Goal: Information Seeking & Learning: Learn about a topic

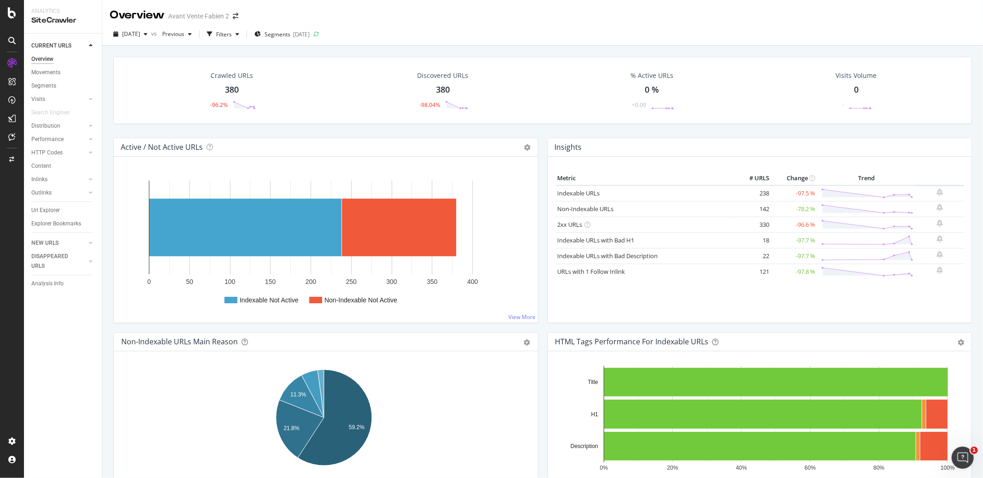
scroll to position [28, 0]
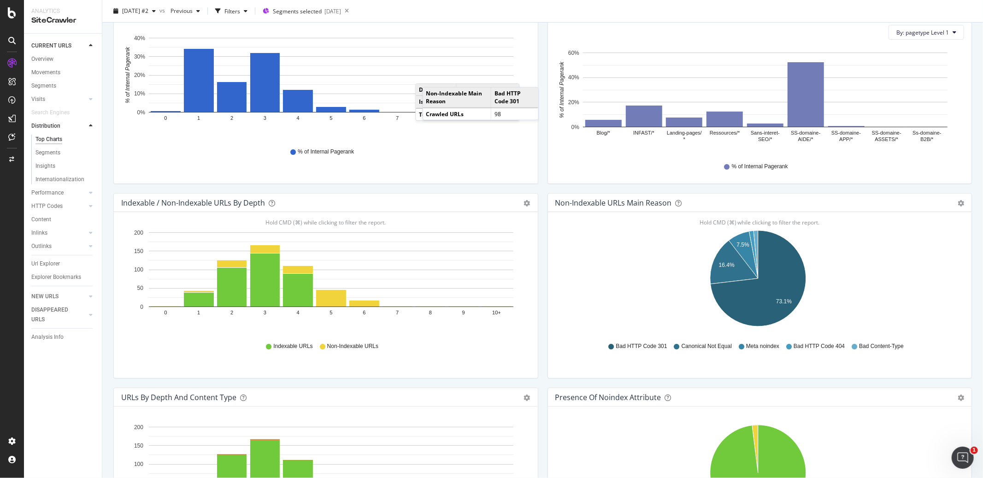
scroll to position [291, 0]
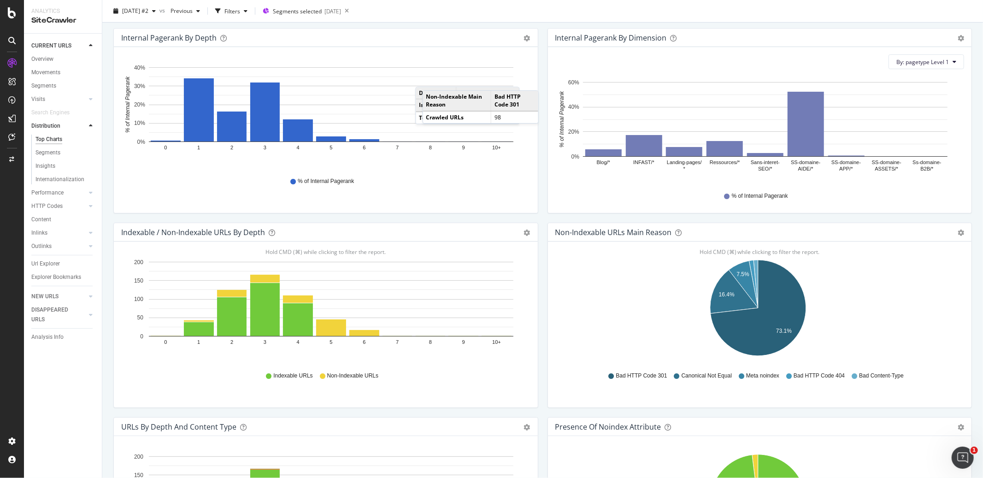
click at [543, 206] on div "Internal Pagerank By Dimension Bar (by Value) Bar (by Percentage) Table Export …" at bounding box center [760, 125] width 434 height 194
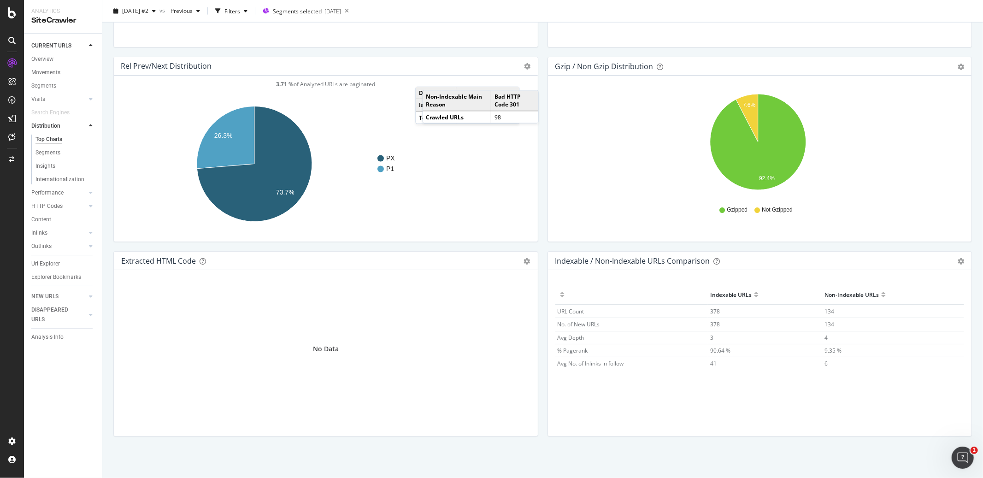
scroll to position [0, 0]
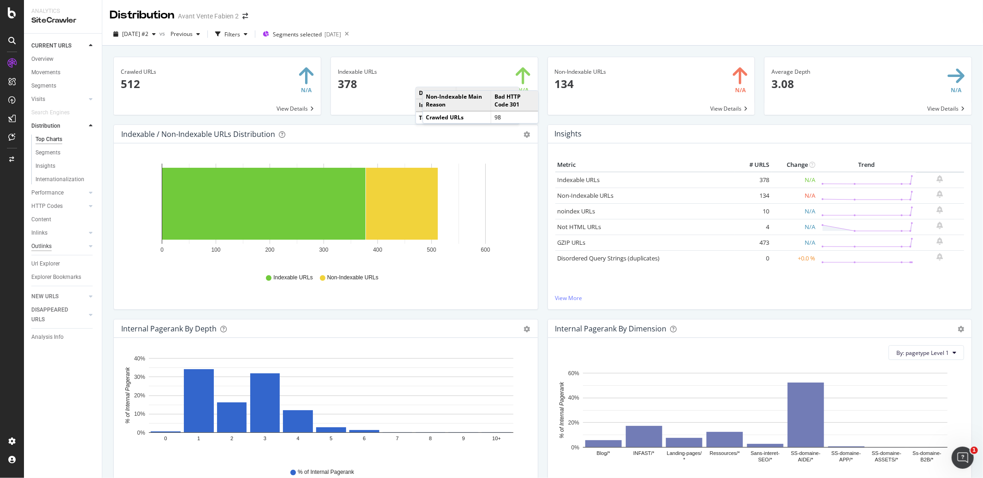
click at [41, 248] on div "Outlinks" at bounding box center [41, 246] width 20 height 10
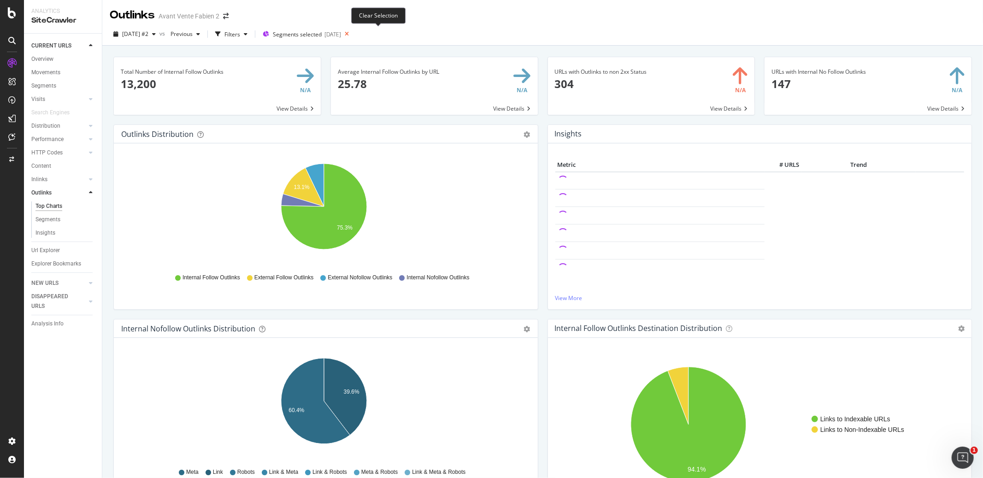
click at [353, 30] on icon at bounding box center [347, 34] width 12 height 13
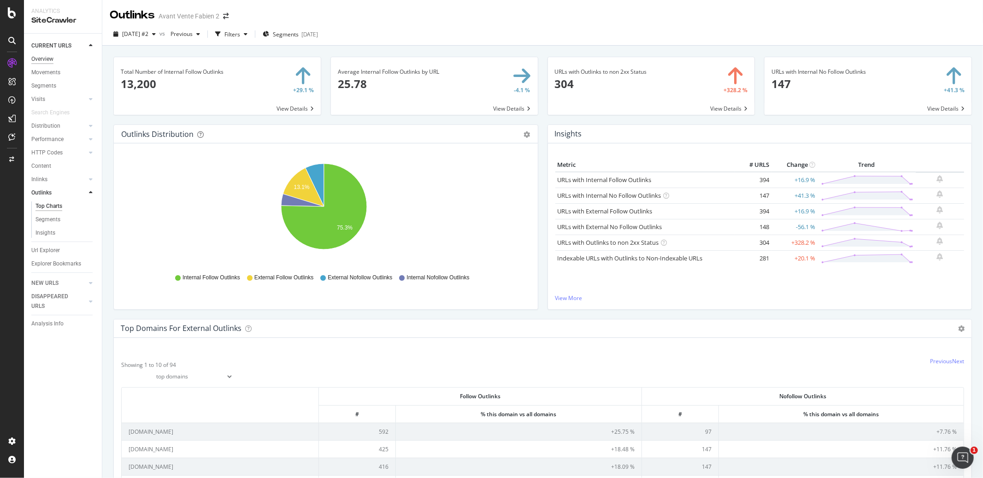
click at [42, 56] on div "Overview" at bounding box center [42, 59] width 22 height 10
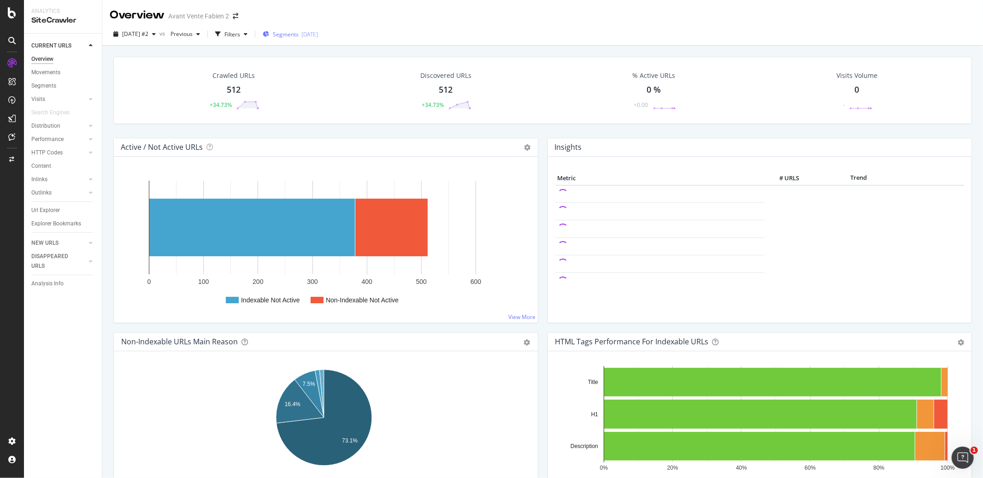
click at [299, 34] on span "Segments" at bounding box center [286, 34] width 26 height 8
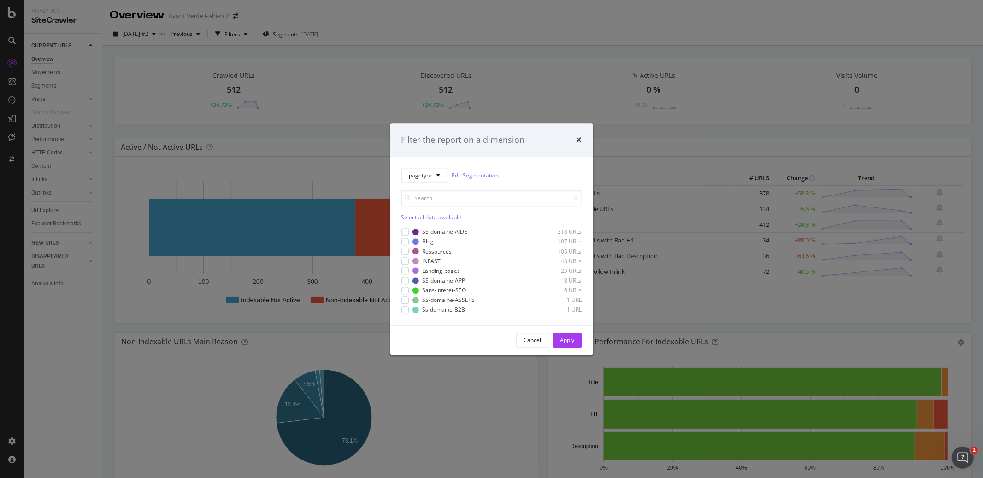
click at [438, 216] on div "Select all data available" at bounding box center [491, 218] width 181 height 8
click at [562, 340] on div "Apply" at bounding box center [567, 340] width 14 height 8
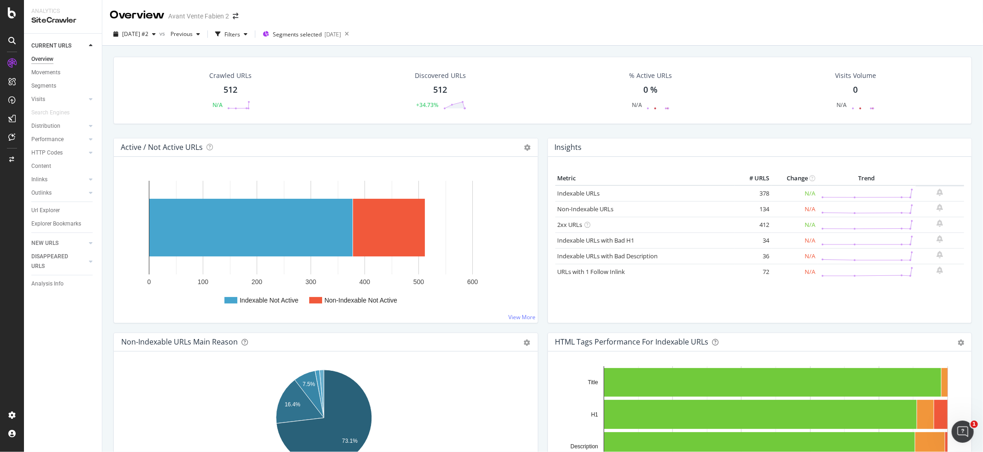
click at [515, 142] on div "Active / Not Active URLs Chart (by Value) Chart (by Percentage) Table Expand Ex…" at bounding box center [326, 147] width 424 height 18
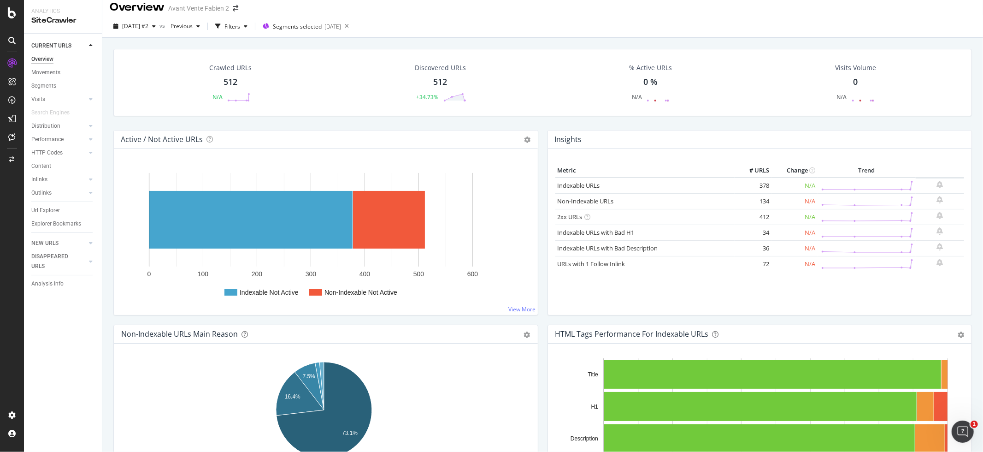
scroll to position [43, 0]
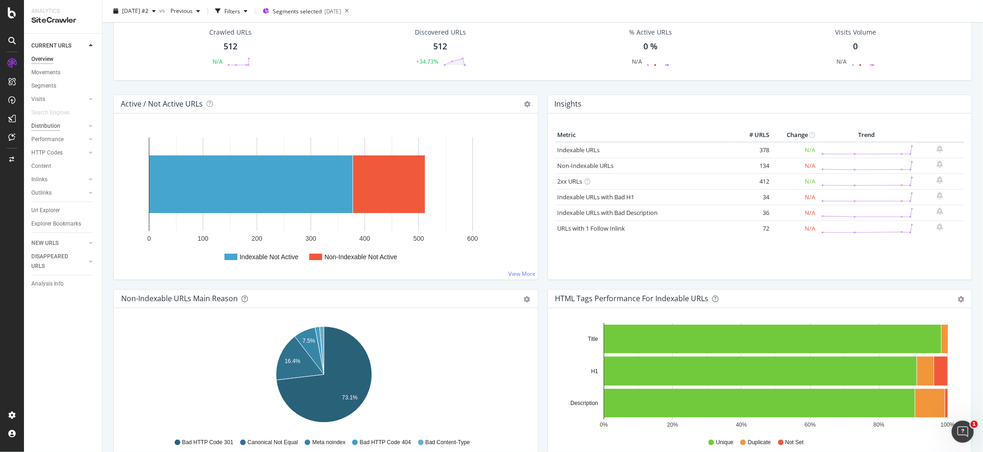
click at [57, 122] on div "Distribution" at bounding box center [45, 126] width 29 height 10
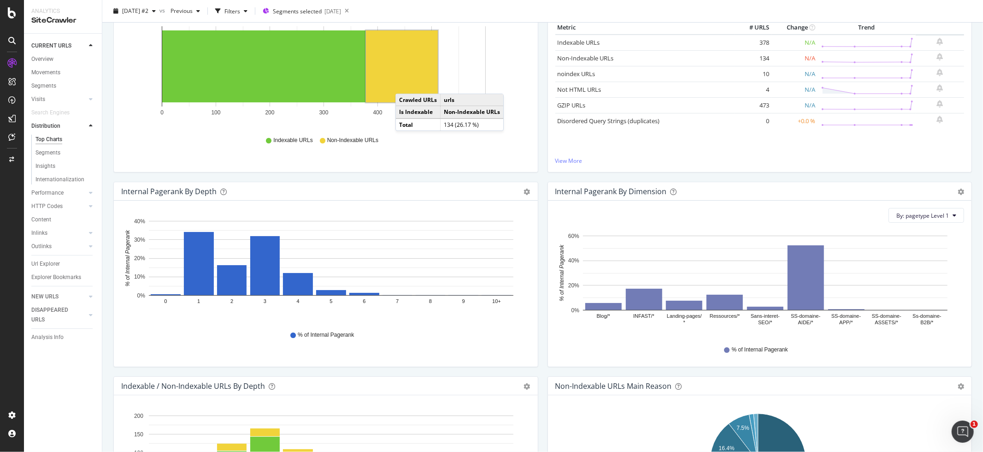
scroll to position [158, 0]
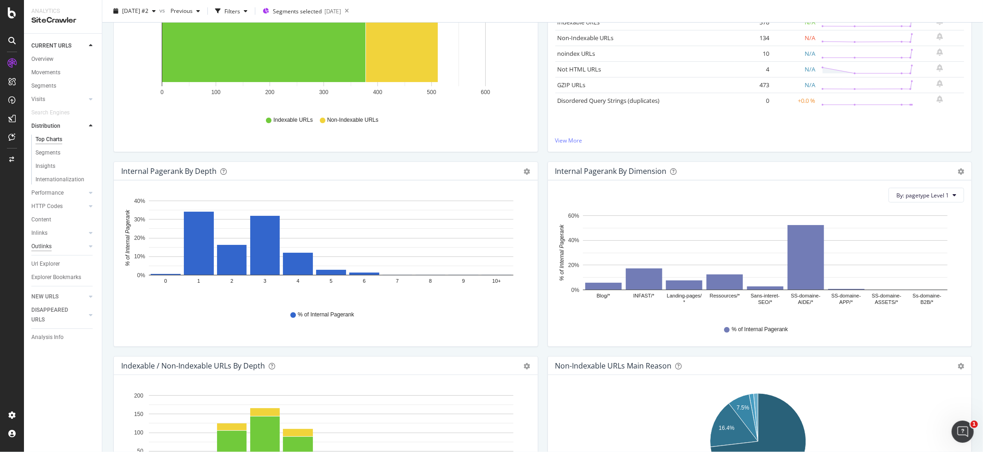
click at [38, 242] on div "Outlinks" at bounding box center [41, 246] width 20 height 10
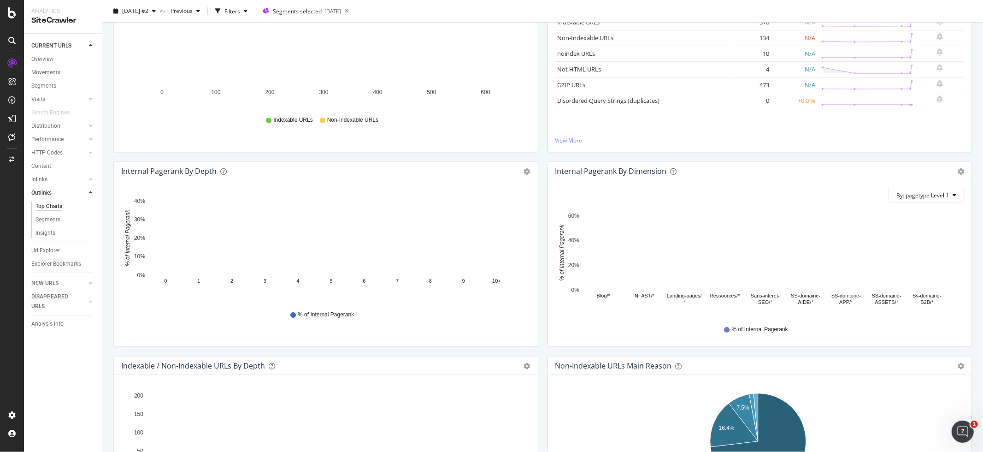
scroll to position [158, 0]
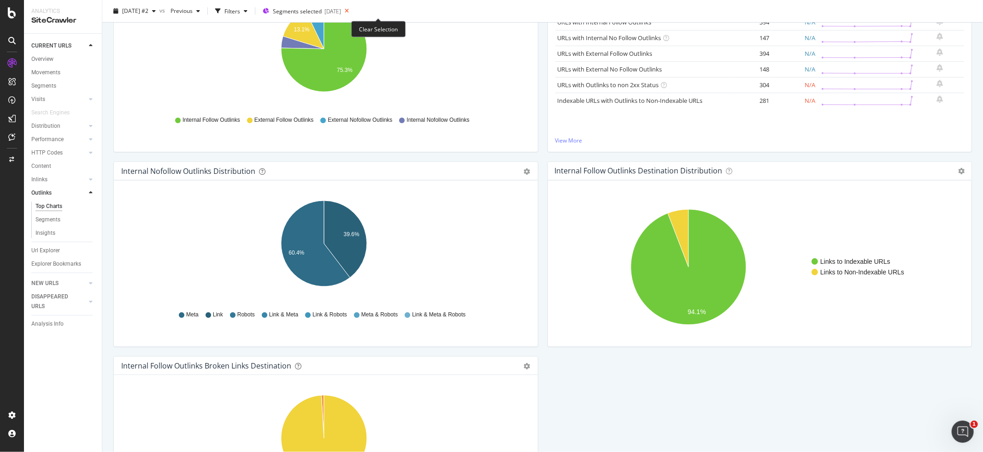
click at [353, 12] on icon at bounding box center [347, 11] width 12 height 13
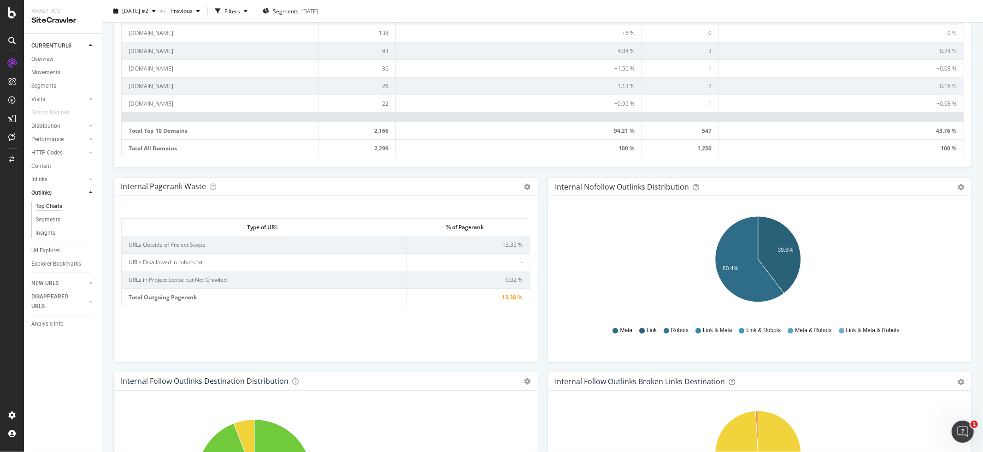
scroll to position [421, 0]
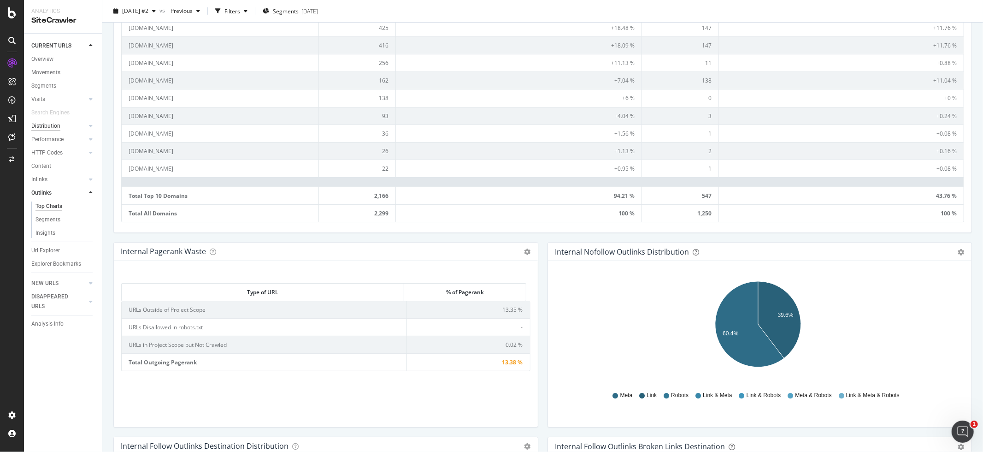
click at [44, 128] on div "Distribution" at bounding box center [45, 126] width 29 height 10
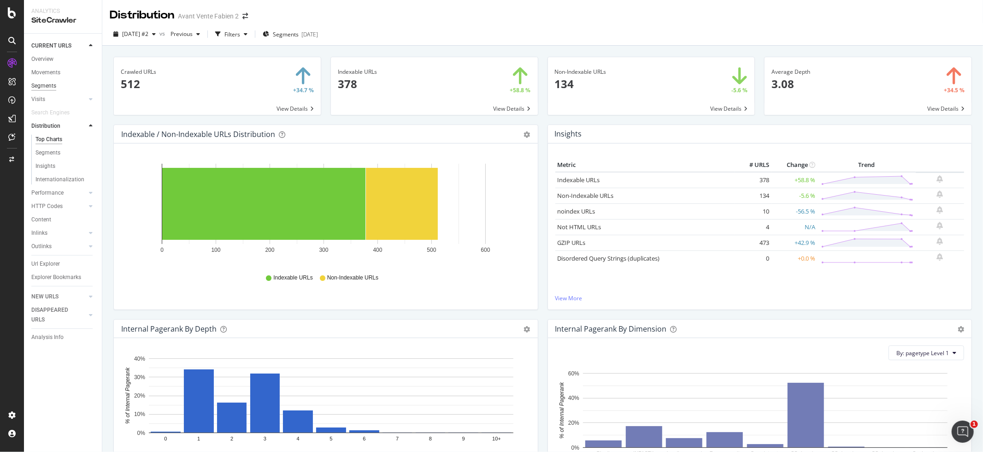
click at [47, 87] on div "Segments" at bounding box center [43, 86] width 25 height 10
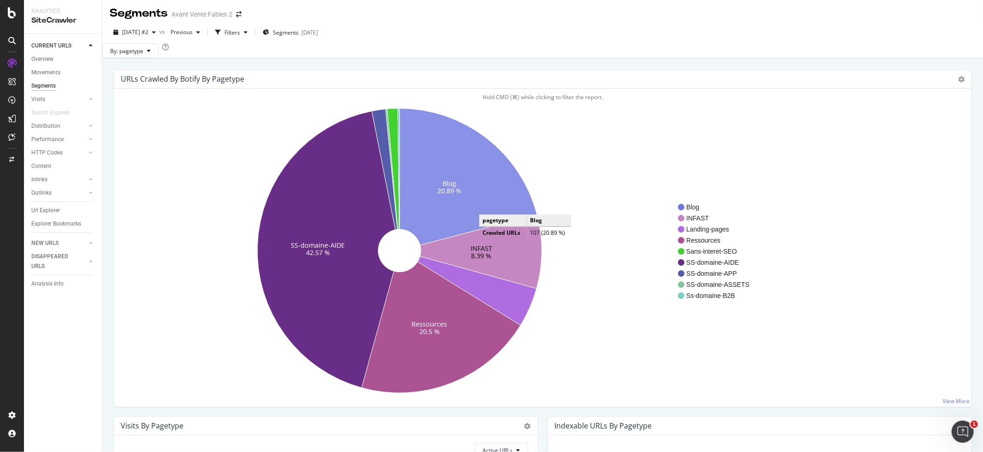
scroll to position [11, 0]
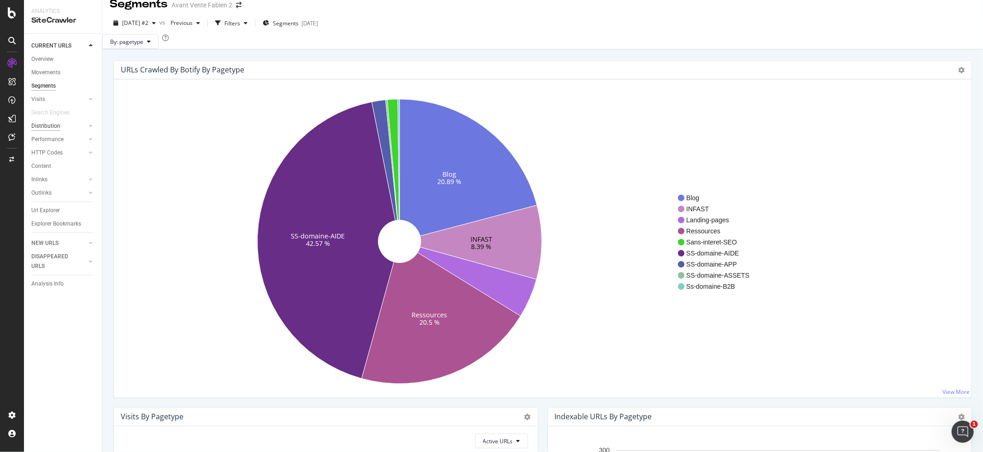
click at [40, 130] on div "Distribution" at bounding box center [45, 126] width 29 height 10
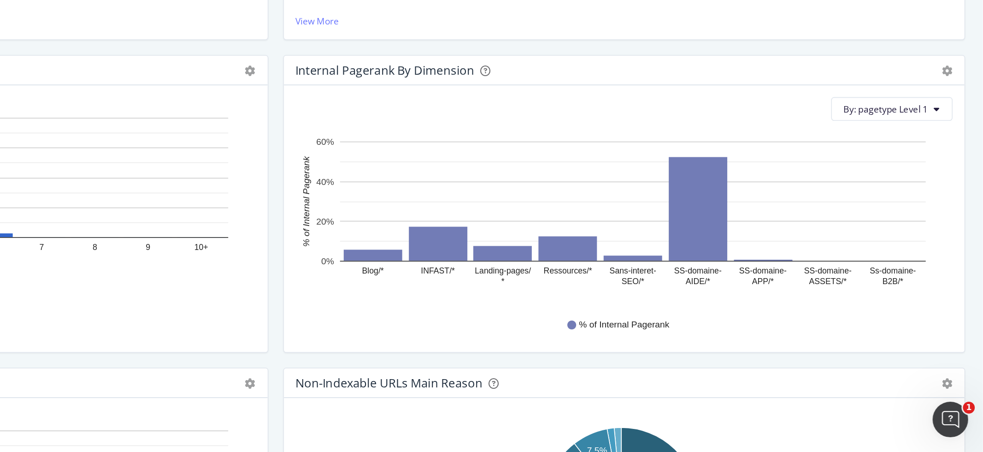
scroll to position [116, 0]
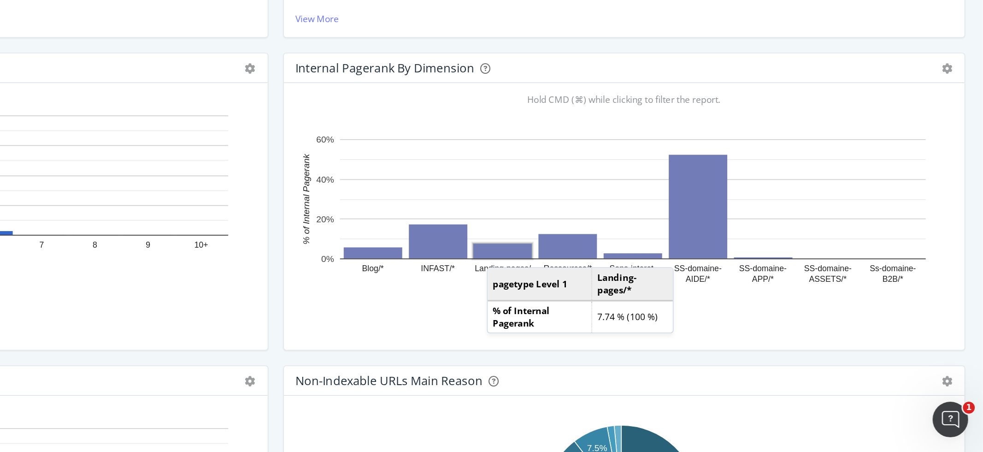
click at [680, 328] on rect "A chart." at bounding box center [684, 326] width 36 height 9
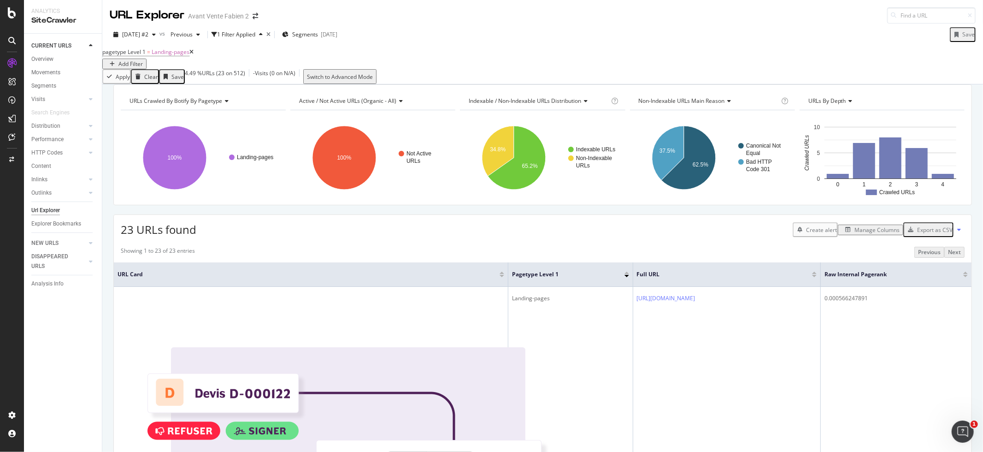
click at [194, 55] on icon at bounding box center [191, 52] width 4 height 6
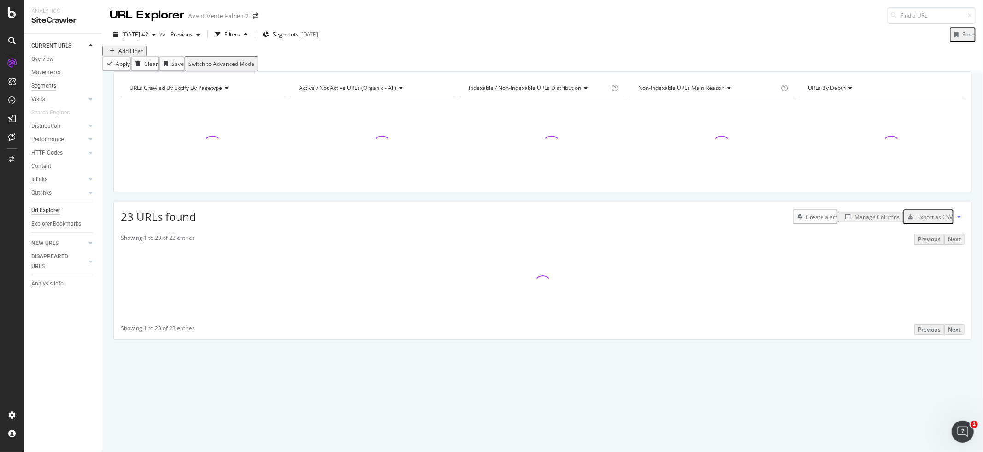
click at [49, 88] on div "Segments" at bounding box center [43, 86] width 25 height 10
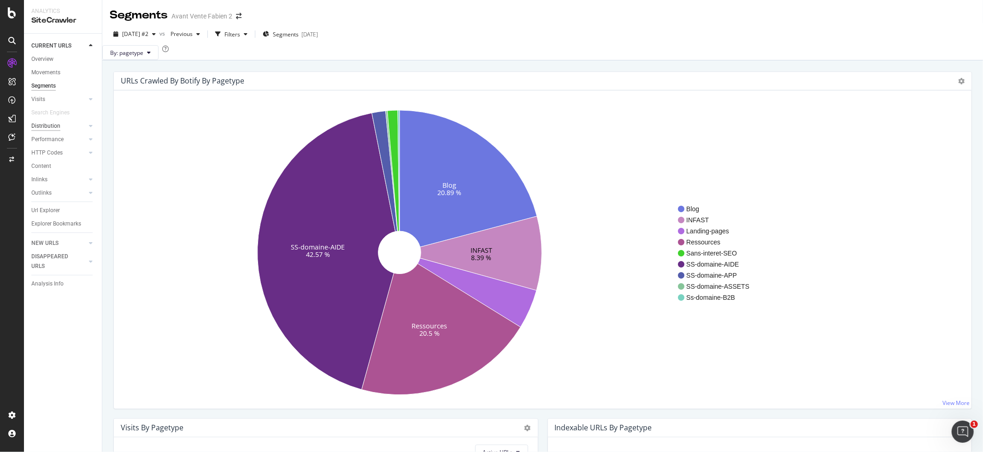
click at [52, 128] on div "Distribution" at bounding box center [45, 126] width 29 height 10
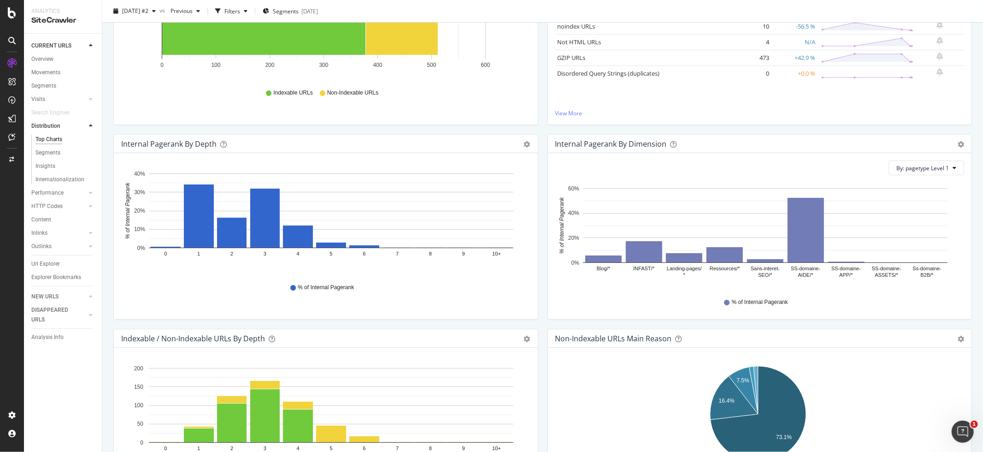
scroll to position [185, 0]
click at [537, 126] on div "Indexable / Non-Indexable URLs Distribution Bar Bar (by Percentage) Table Expor…" at bounding box center [326, 37] width 434 height 194
click at [537, 127] on div "Indexable / Non-Indexable URLs Distribution Bar Bar (by Percentage) Table Expor…" at bounding box center [326, 37] width 434 height 194
click at [538, 321] on div "Internal Pagerank by Depth Bar (by Value) Bar (by Percentage) Table Export as C…" at bounding box center [326, 231] width 434 height 194
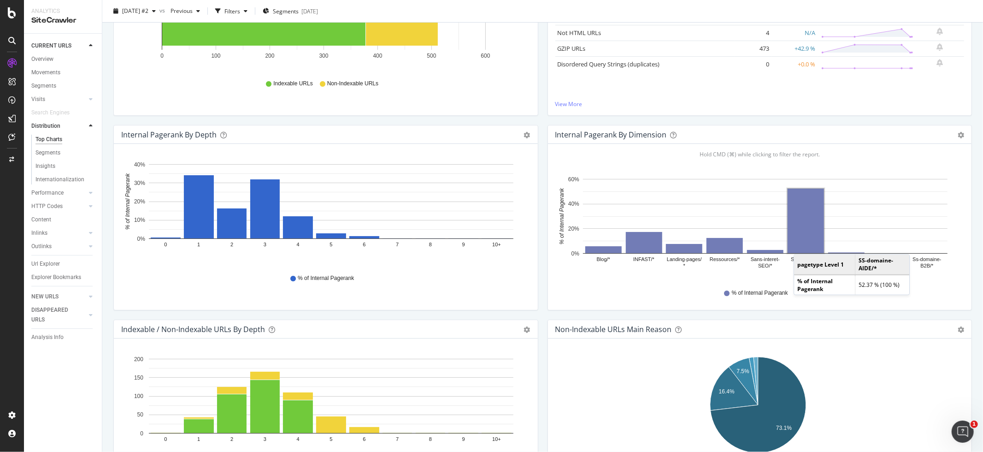
scroll to position [197, 0]
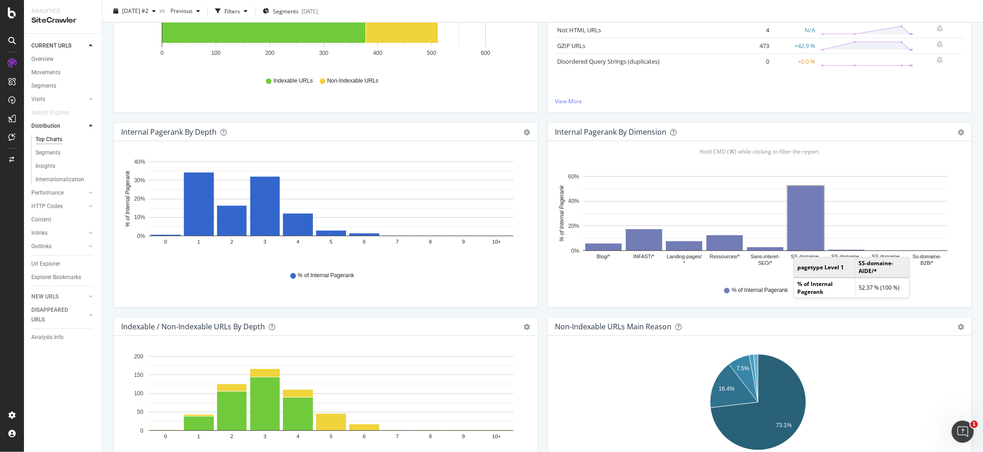
click at [537, 309] on div "Internal Pagerank by Depth Bar (by Value) Bar (by Percentage) Table Export as C…" at bounding box center [326, 219] width 434 height 194
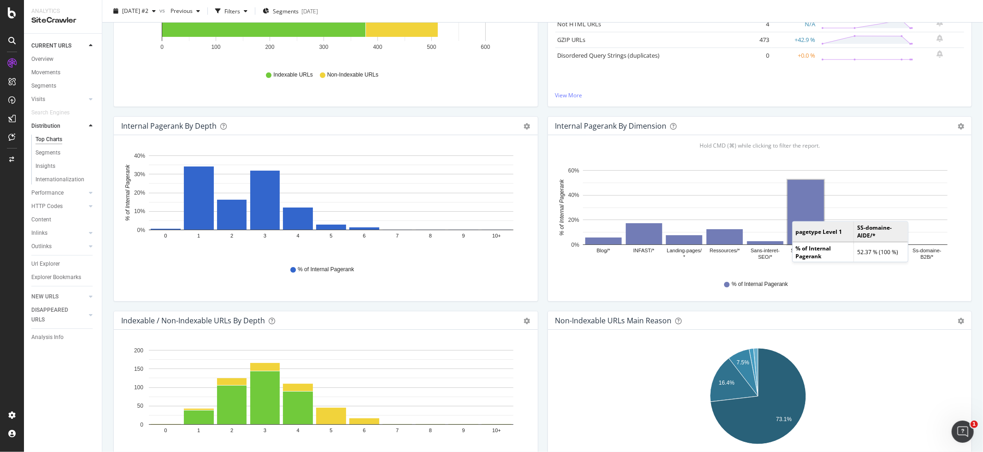
click at [797, 212] on rect "A chart." at bounding box center [806, 212] width 36 height 65
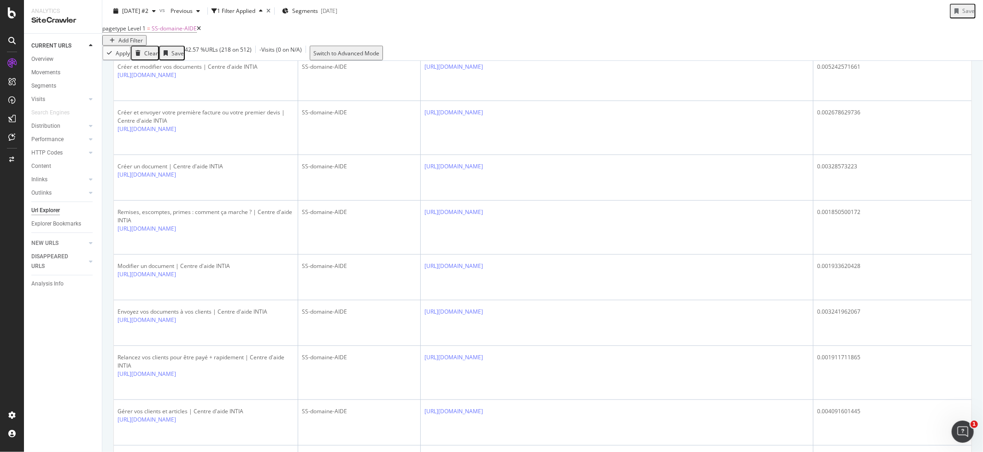
scroll to position [297, 0]
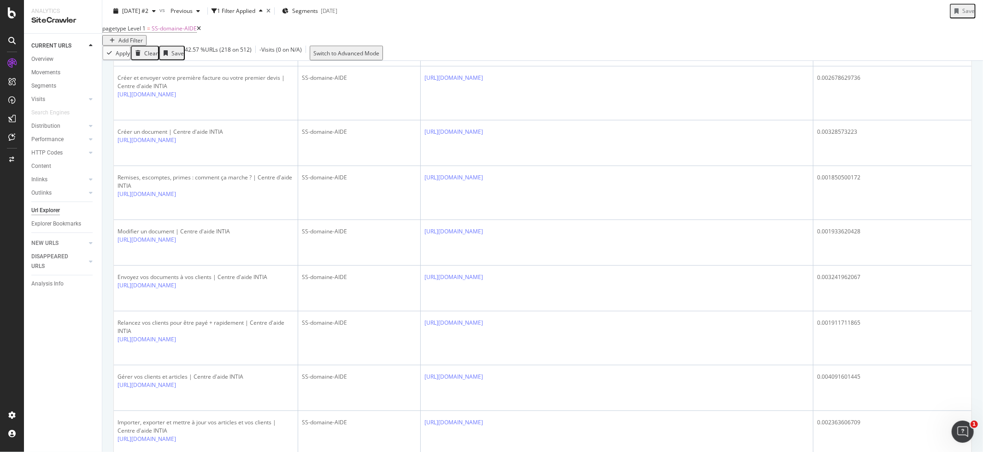
scroll to position [312, 0]
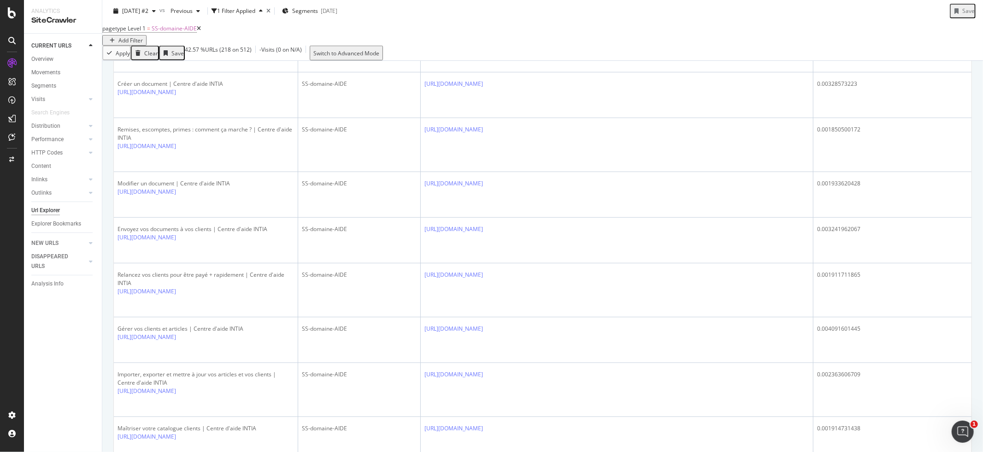
scroll to position [361, 0]
